Goal: Transaction & Acquisition: Purchase product/service

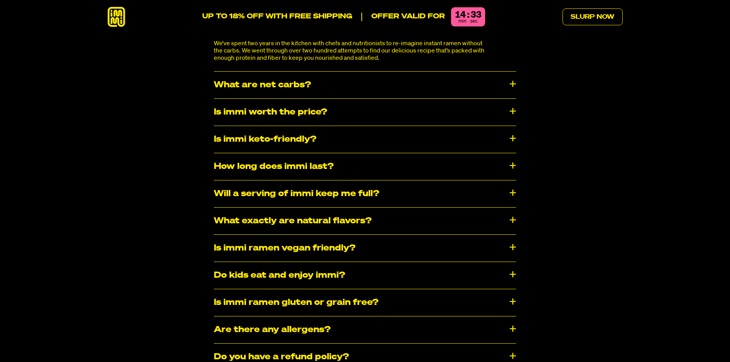
scroll to position [4101, 0]
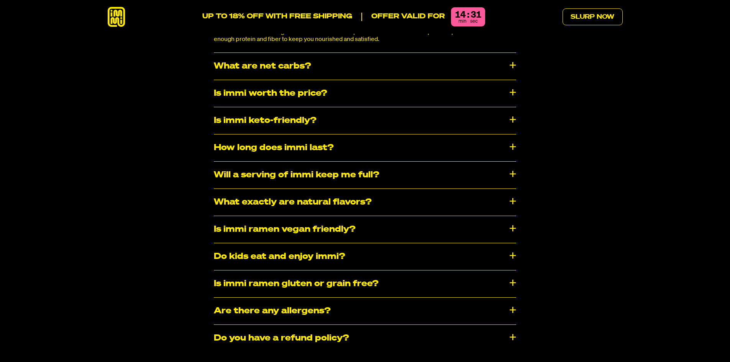
click at [302, 271] on div "Is immi ramen gluten or grain free?" at bounding box center [365, 284] width 302 height 27
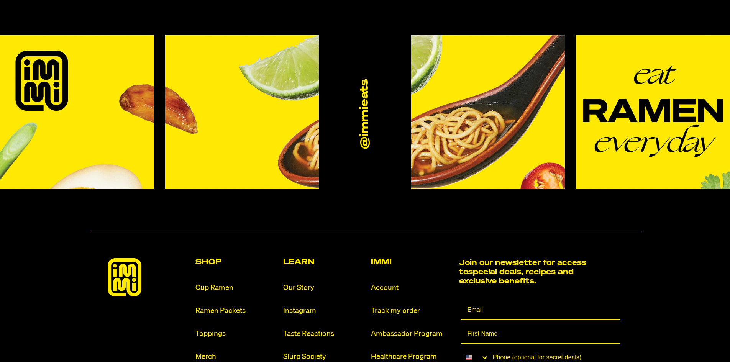
scroll to position [4674, 0]
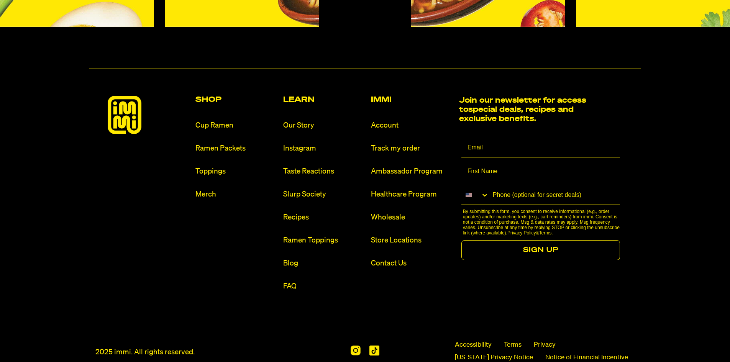
click at [212, 166] on link "Toppings" at bounding box center [236, 171] width 82 height 10
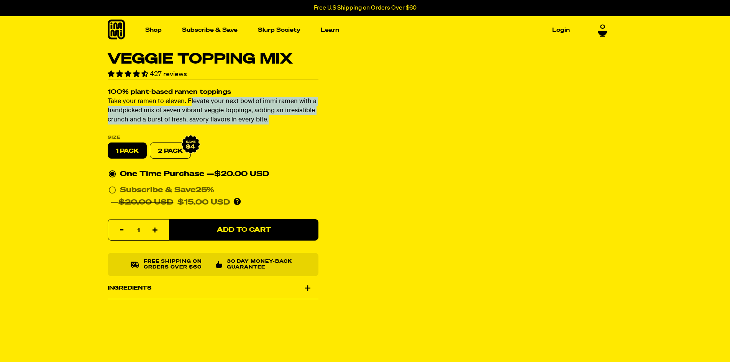
drag, startPoint x: 280, startPoint y: 119, endPoint x: 190, endPoint y: 104, distance: 91.3
click at [190, 104] on p "Take your ramen to eleven. Elevate your next bowl of immi ramen with a handpick…" at bounding box center [213, 111] width 211 height 28
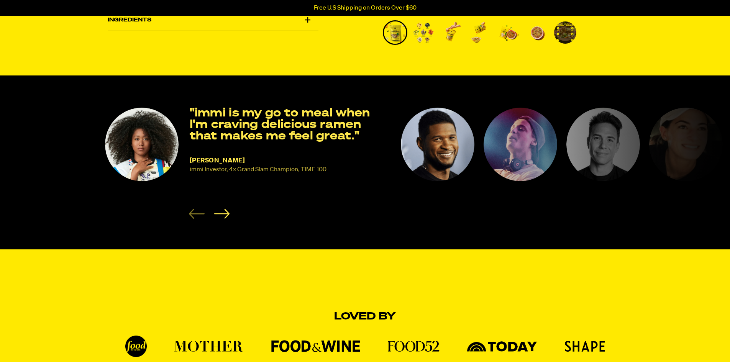
scroll to position [304, 0]
